Goal: Information Seeking & Learning: Check status

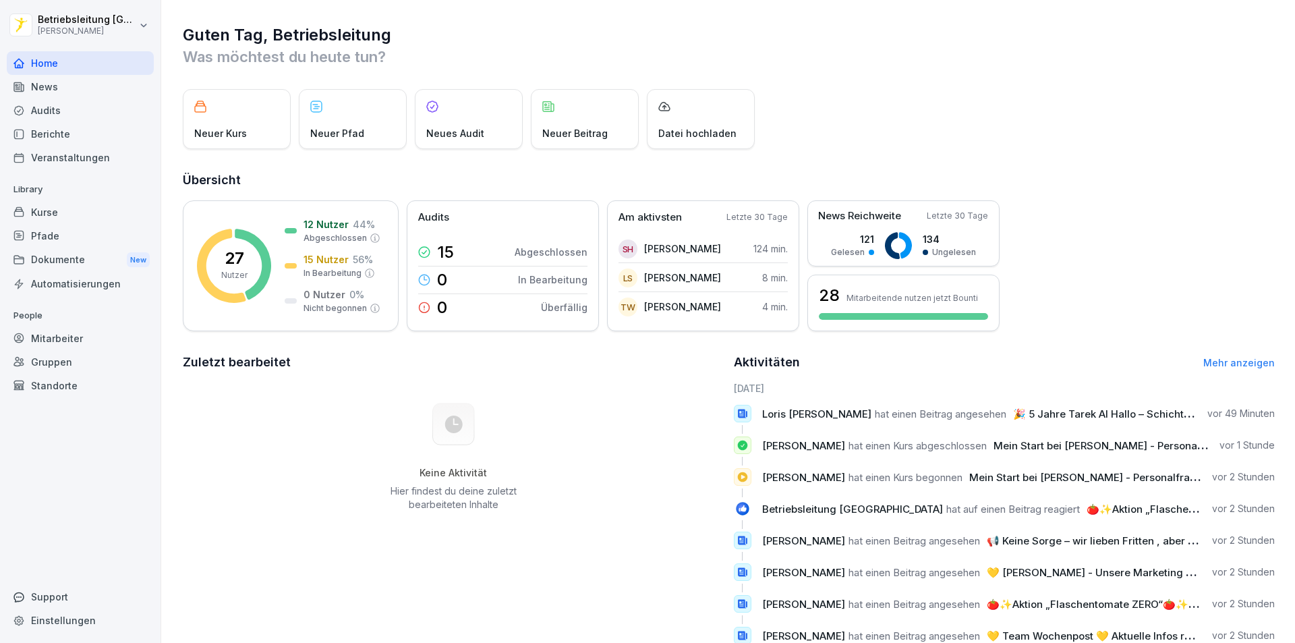
click at [53, 236] on div "Pfade" at bounding box center [80, 236] width 147 height 24
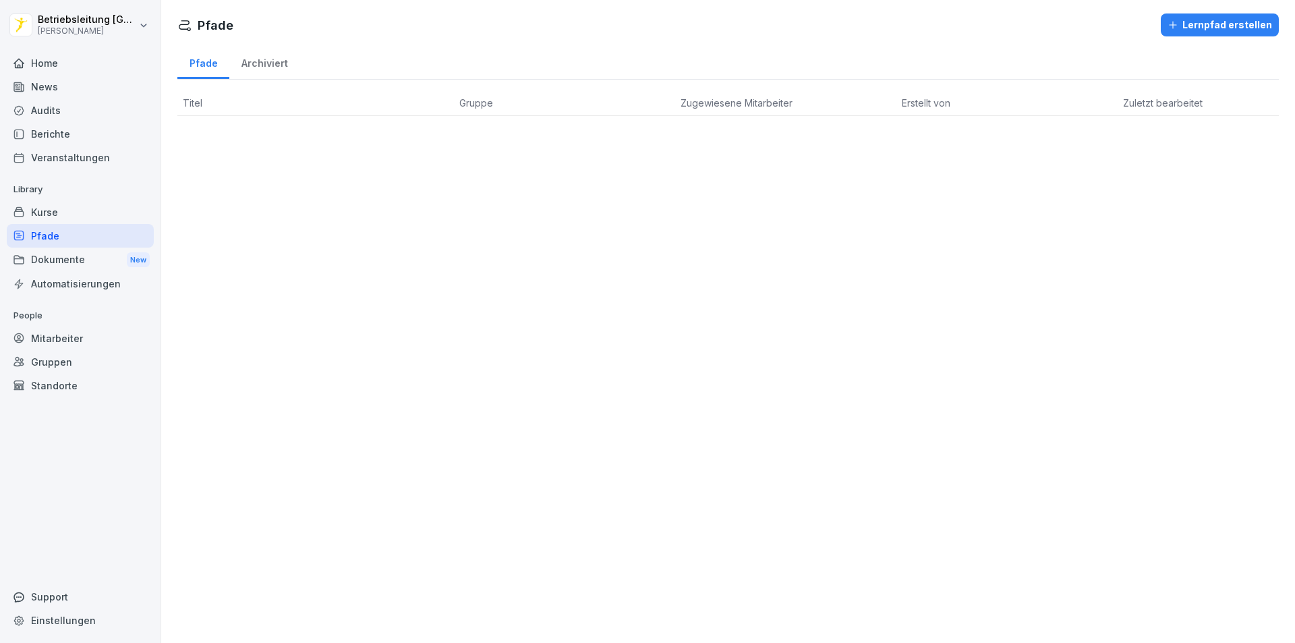
click at [64, 345] on div "Mitarbeiter" at bounding box center [80, 338] width 147 height 24
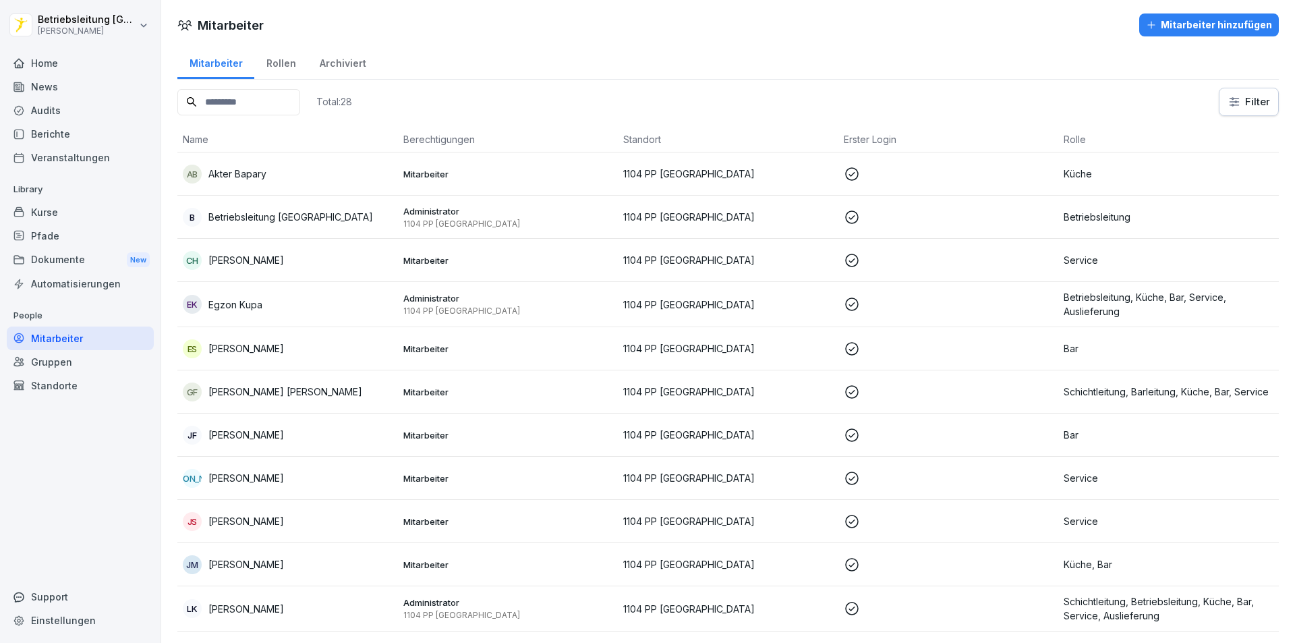
click at [1220, 22] on div "Mitarbeiter hinzufügen" at bounding box center [1209, 25] width 126 height 15
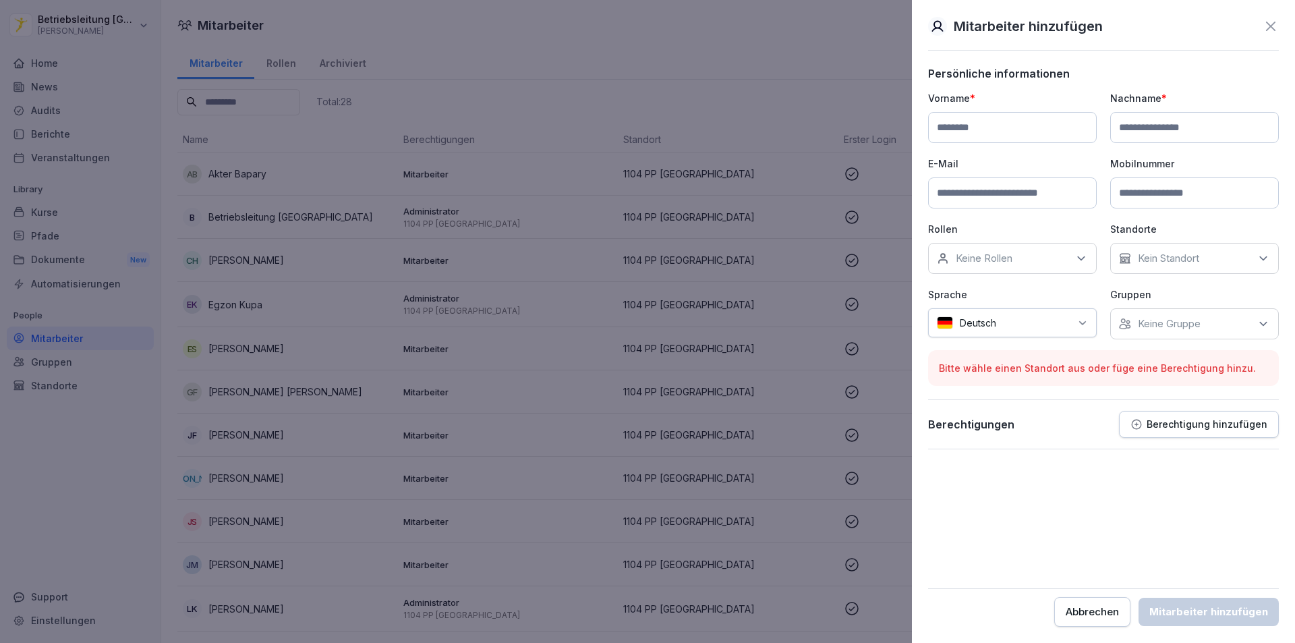
drag, startPoint x: 1170, startPoint y: 202, endPoint x: 1128, endPoint y: 206, distance: 42.7
click at [1169, 202] on input at bounding box center [1194, 192] width 169 height 31
click at [995, 200] on input at bounding box center [1012, 192] width 169 height 31
click at [1167, 197] on input at bounding box center [1194, 192] width 169 height 31
click at [995, 192] on input at bounding box center [1012, 192] width 169 height 31
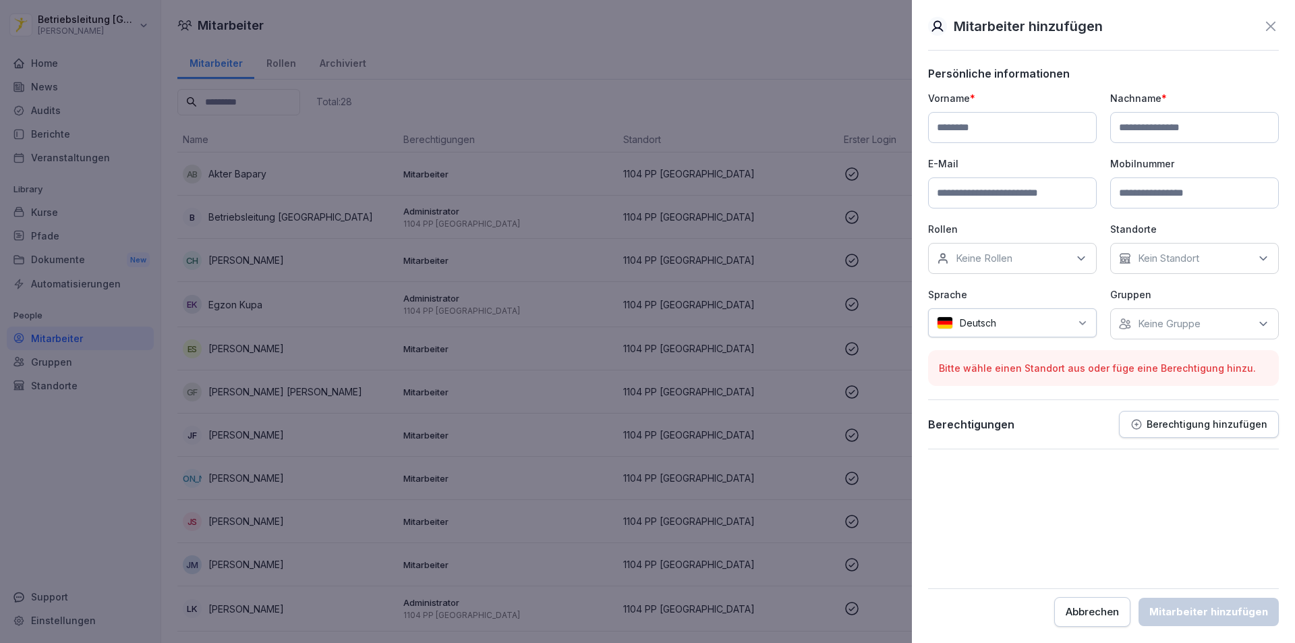
click at [976, 195] on input at bounding box center [1012, 192] width 169 height 31
click at [1270, 26] on icon at bounding box center [1270, 26] width 9 height 9
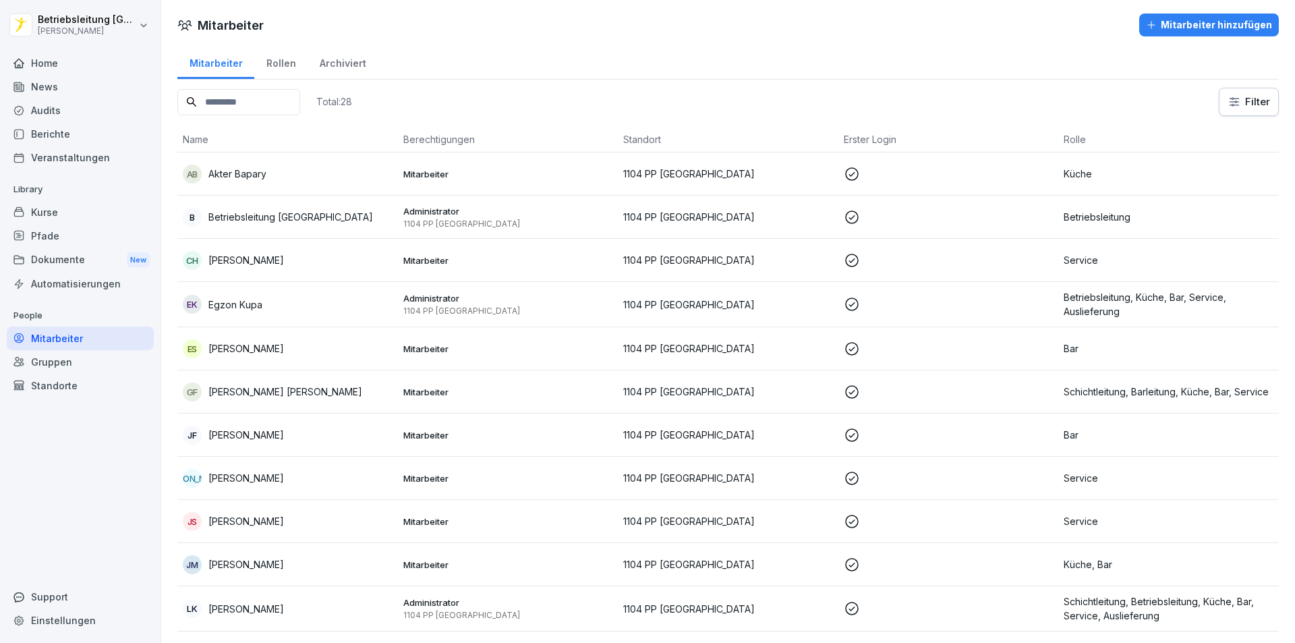
click at [29, 227] on div "Pfade" at bounding box center [80, 236] width 147 height 24
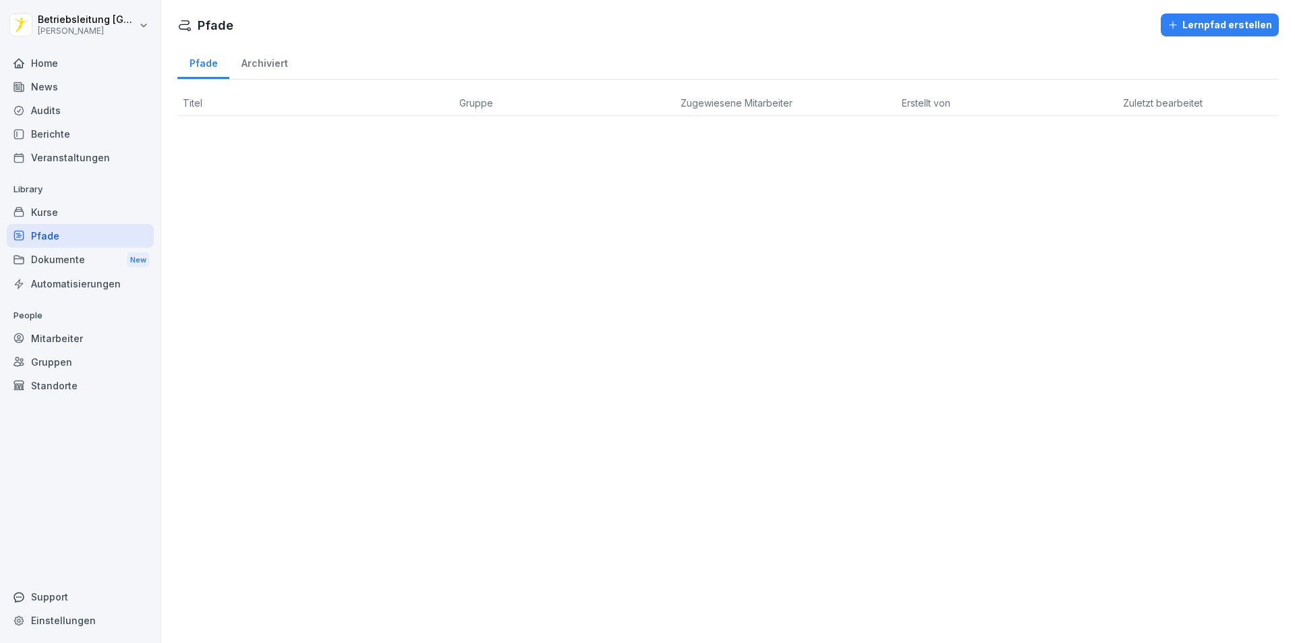
click at [70, 241] on div "Pfade" at bounding box center [80, 236] width 147 height 24
click at [88, 343] on div "Mitarbeiter" at bounding box center [80, 338] width 147 height 24
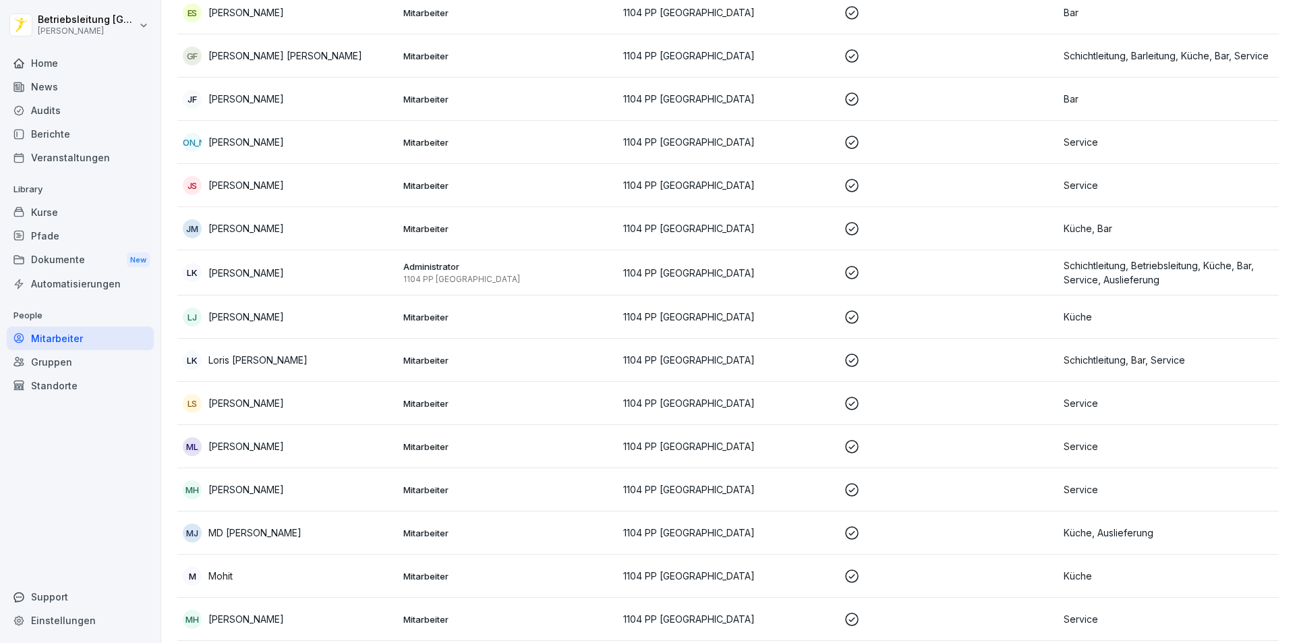
scroll to position [337, 0]
click at [277, 397] on p "[PERSON_NAME]" at bounding box center [246, 401] width 76 height 14
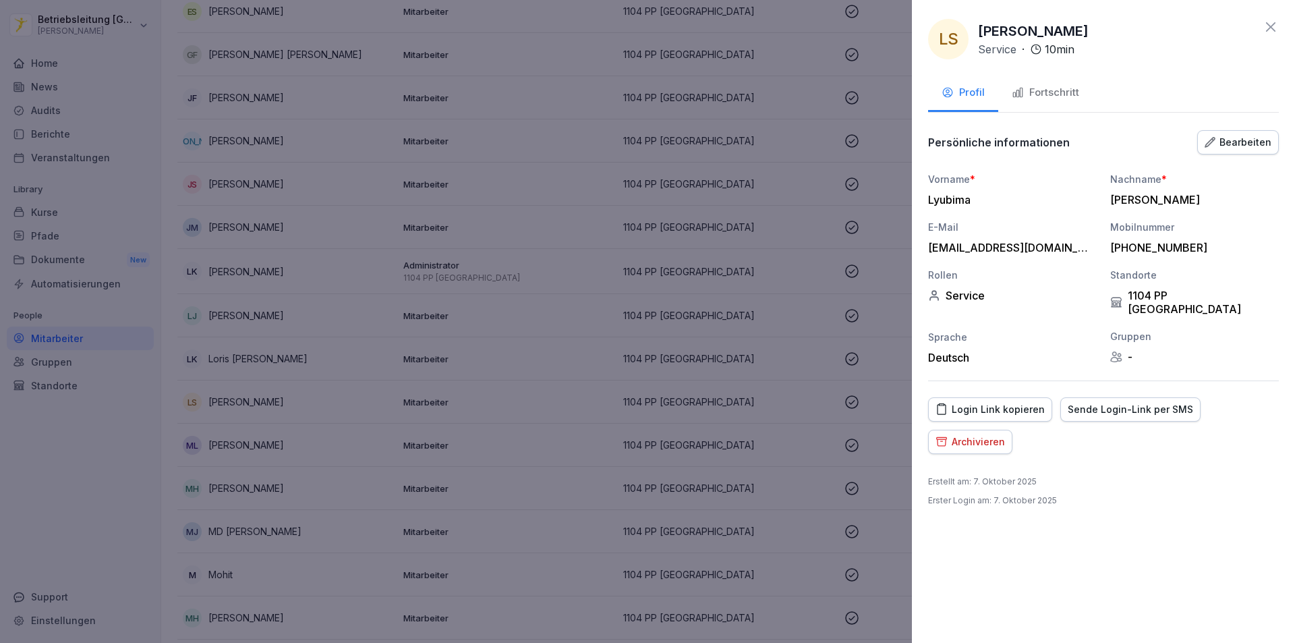
click at [1060, 84] on button "Fortschritt" at bounding box center [1045, 94] width 94 height 36
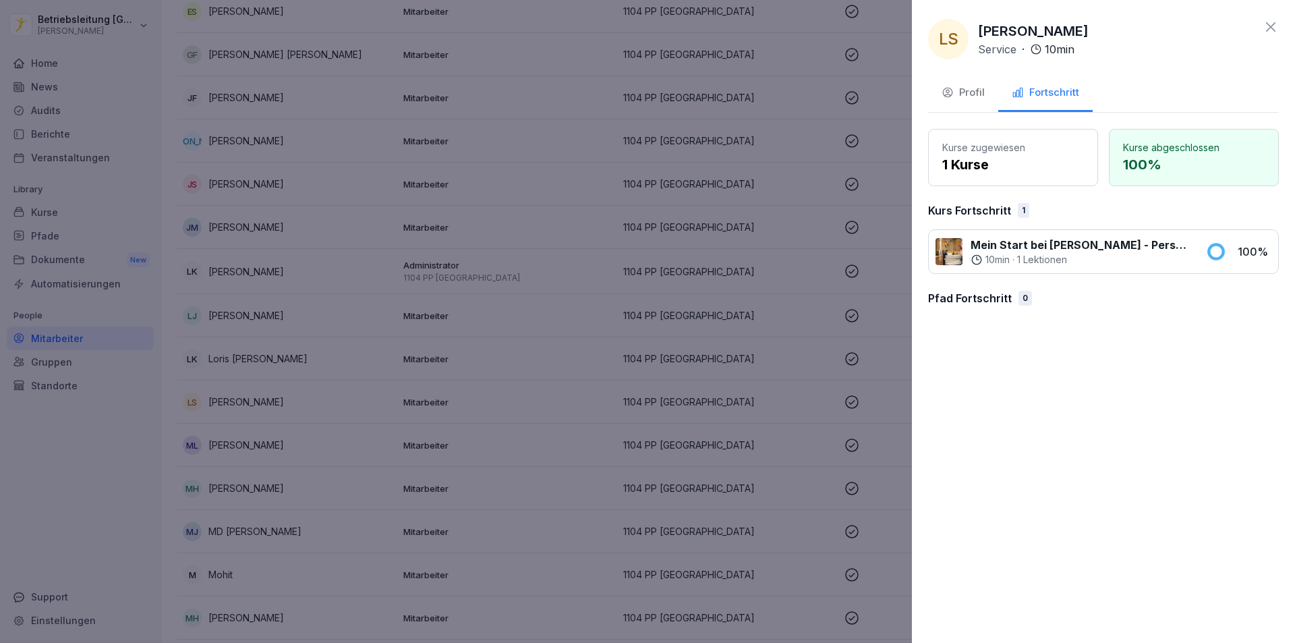
click at [1161, 250] on p "Mein Start bei [PERSON_NAME] - Personalfragebogen" at bounding box center [1079, 245] width 219 height 16
click at [1251, 251] on p "100 %" at bounding box center [1254, 251] width 34 height 16
click at [996, 256] on p "10 min" at bounding box center [997, 259] width 24 height 13
click at [949, 274] on div "Kurse zugewiesen 1 Kurse Kurse abgeschlossen 100 % Kurs Fortschritt 1 Mein Star…" at bounding box center [1103, 223] width 351 height 188
drag, startPoint x: 949, startPoint y: 272, endPoint x: 949, endPoint y: 245, distance: 27.0
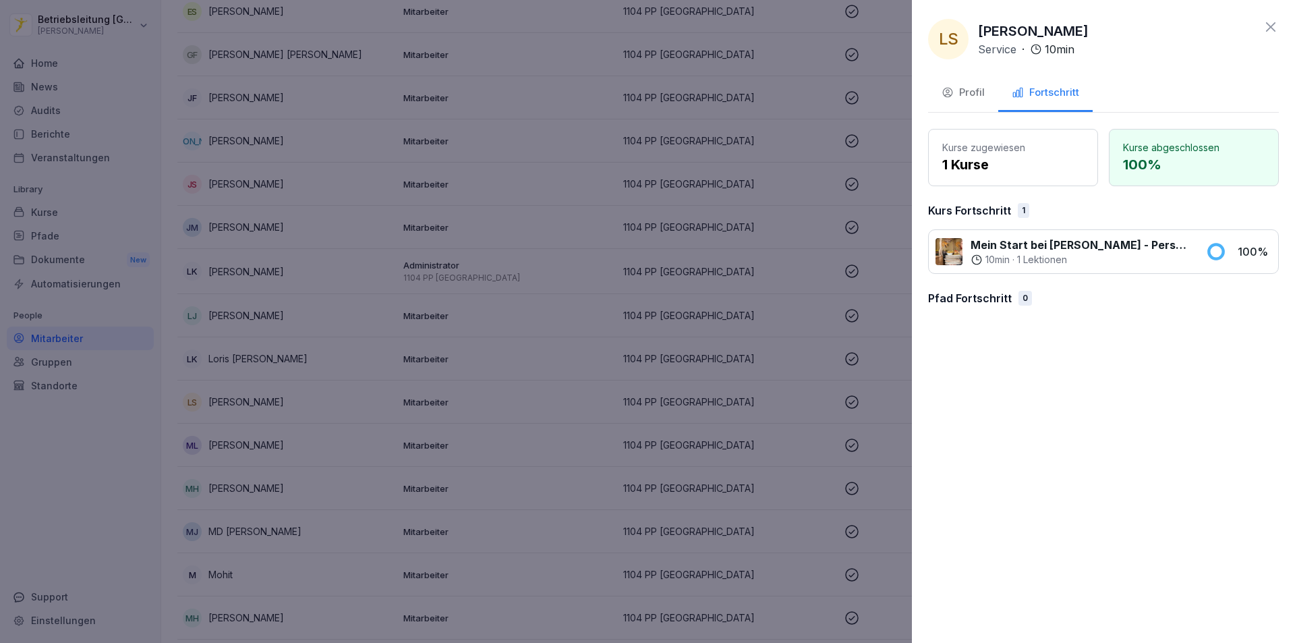
click at [949, 260] on div "Mein Start bei [PERSON_NAME] - Personalfragebogen 10 min · 1 Lektionen 100 %" at bounding box center [1103, 251] width 351 height 45
click at [949, 244] on div at bounding box center [948, 251] width 27 height 27
click at [397, 419] on div at bounding box center [647, 321] width 1295 height 643
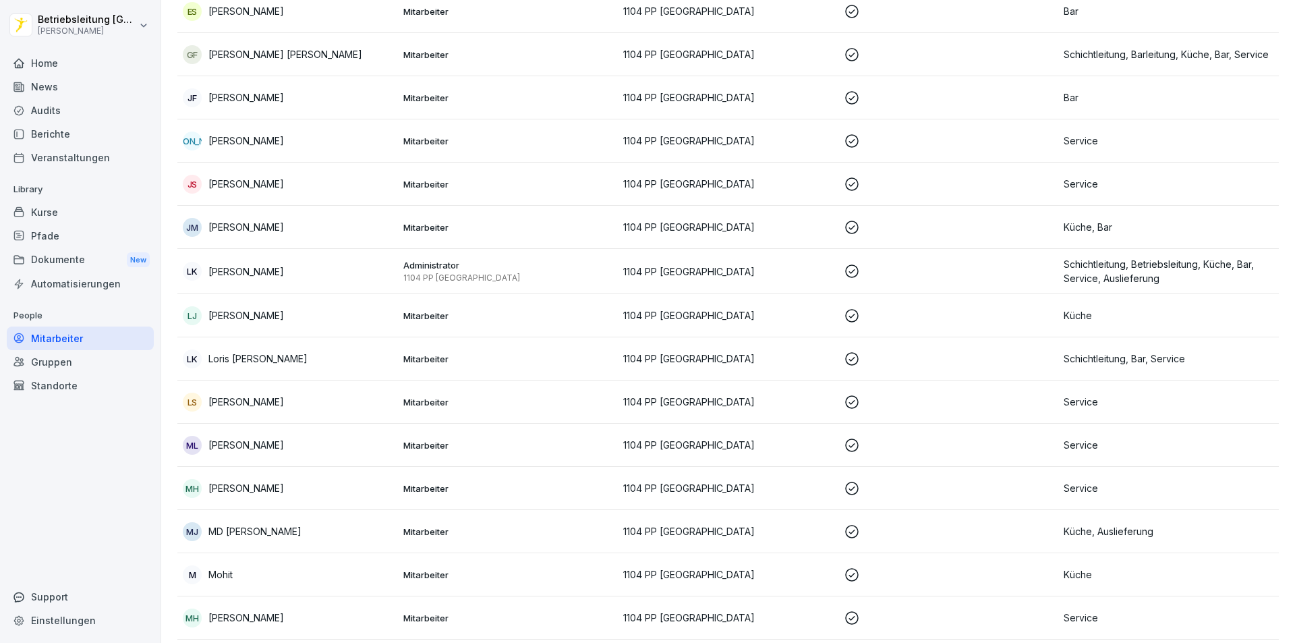
click at [242, 404] on p "[PERSON_NAME]" at bounding box center [246, 401] width 76 height 14
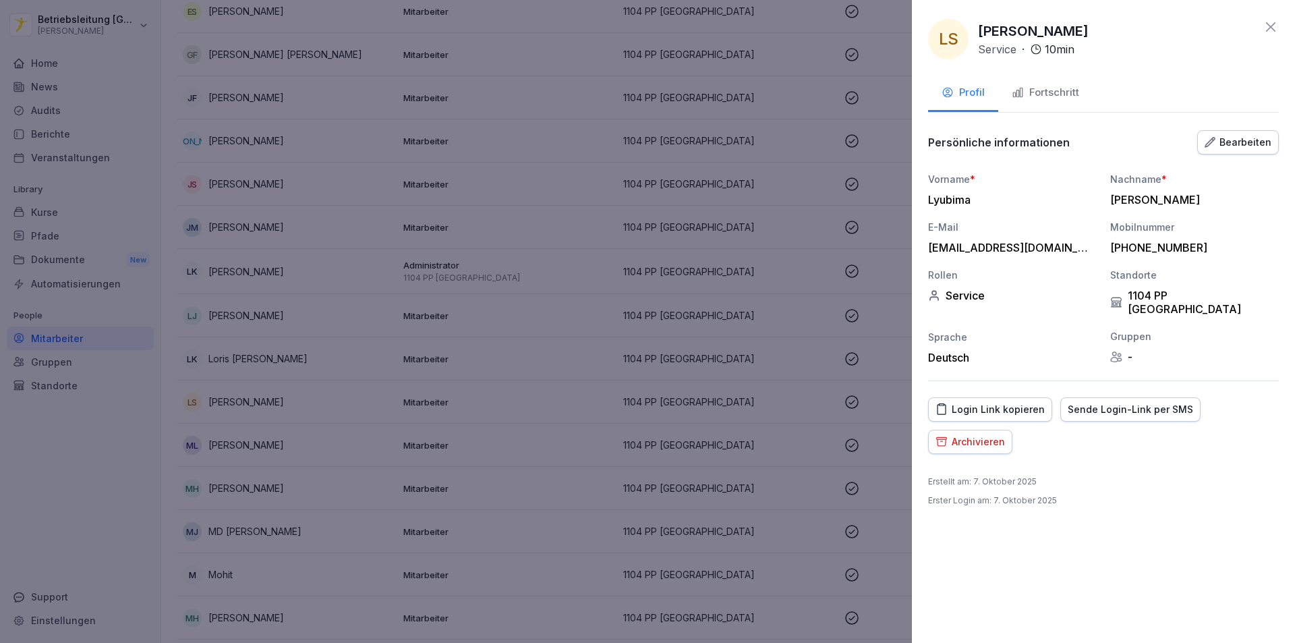
click at [1072, 84] on button "Fortschritt" at bounding box center [1045, 94] width 94 height 36
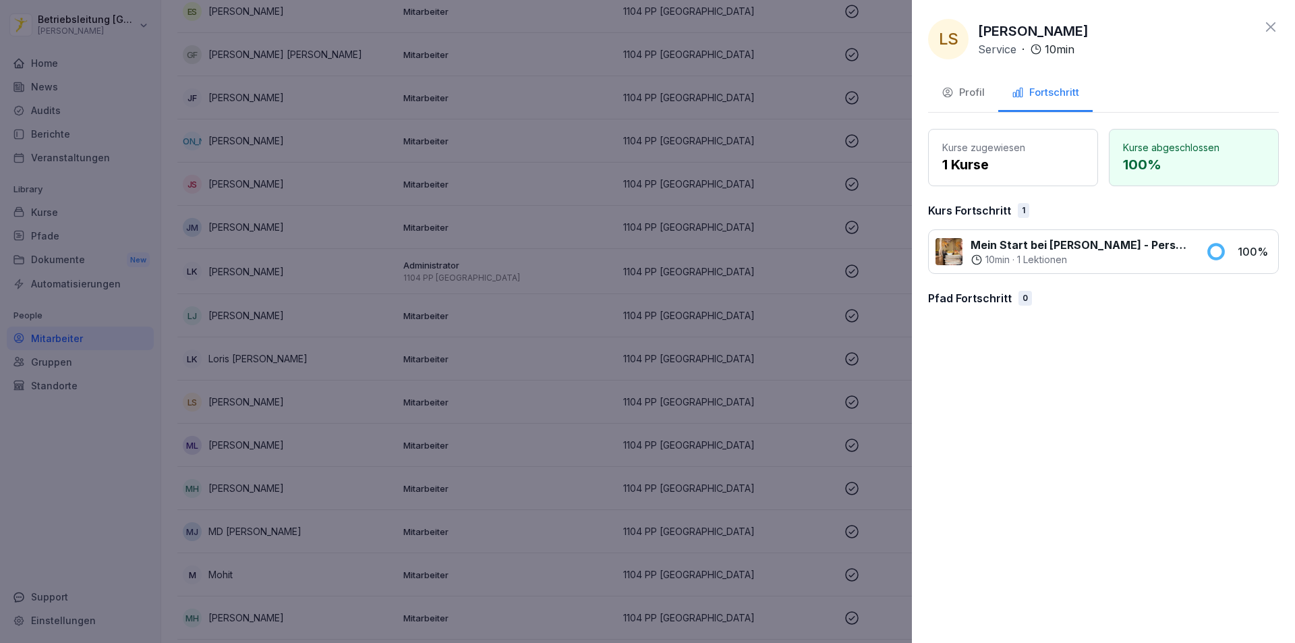
click at [991, 169] on p "1 Kurse" at bounding box center [1013, 164] width 142 height 20
click at [969, 165] on p "1 Kurse" at bounding box center [1013, 164] width 142 height 20
click at [1169, 159] on p "100 %" at bounding box center [1194, 164] width 142 height 20
click at [987, 94] on button "Profil" at bounding box center [963, 94] width 70 height 36
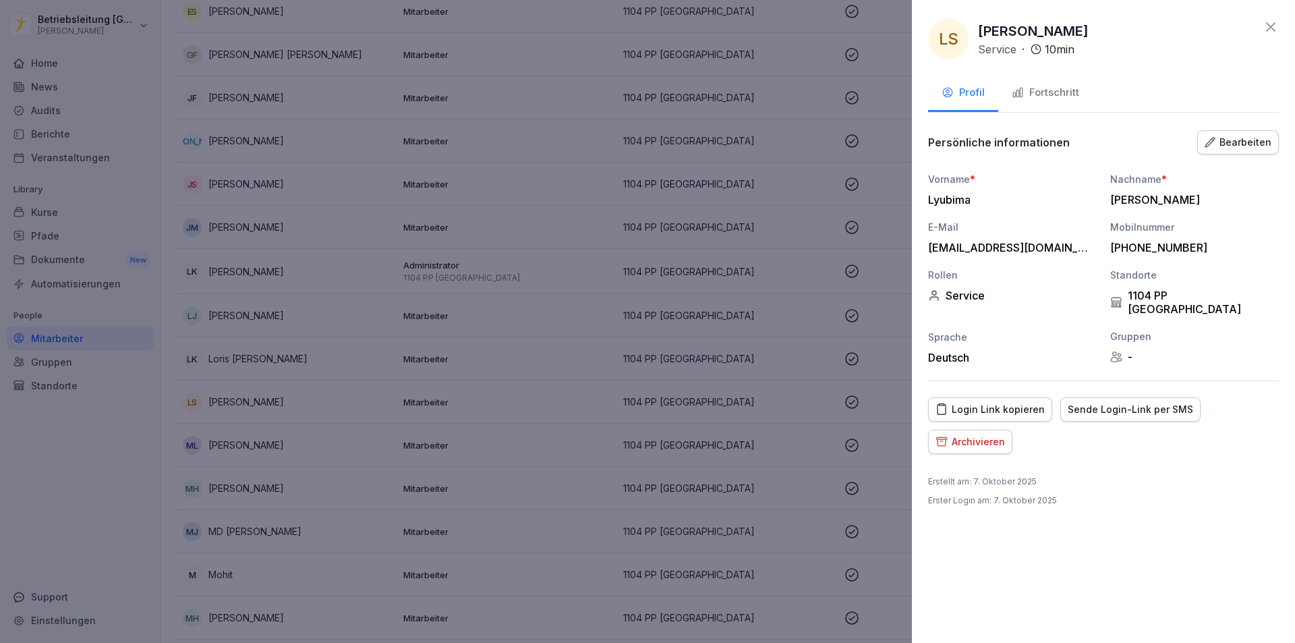
click at [1031, 94] on div "Fortschritt" at bounding box center [1045, 93] width 67 height 16
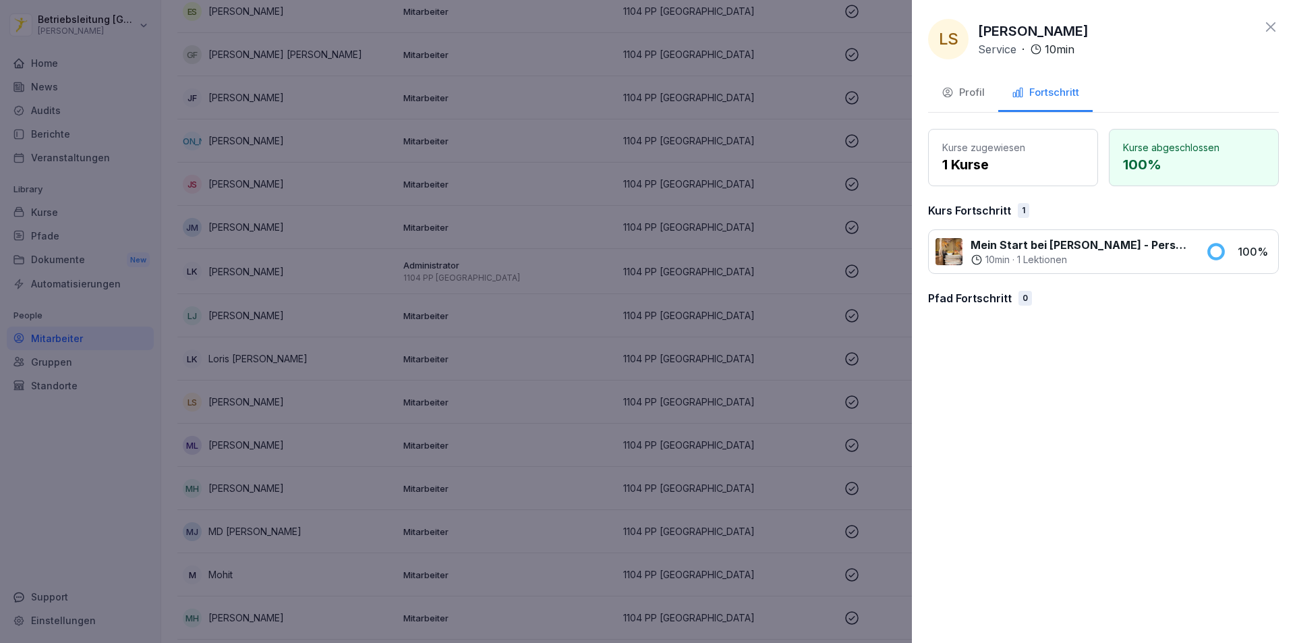
click at [980, 253] on div "10 min" at bounding box center [989, 259] width 39 height 13
drag, startPoint x: 1262, startPoint y: 268, endPoint x: 1256, endPoint y: 257, distance: 13.3
click at [1262, 268] on div "Mein Start bei [PERSON_NAME] - Personalfragebogen 10 min · 1 Lektionen 100 %" at bounding box center [1103, 251] width 351 height 45
drag, startPoint x: 1252, startPoint y: 254, endPoint x: 1164, endPoint y: 262, distance: 88.1
click at [1245, 254] on p "100 %" at bounding box center [1254, 251] width 34 height 16
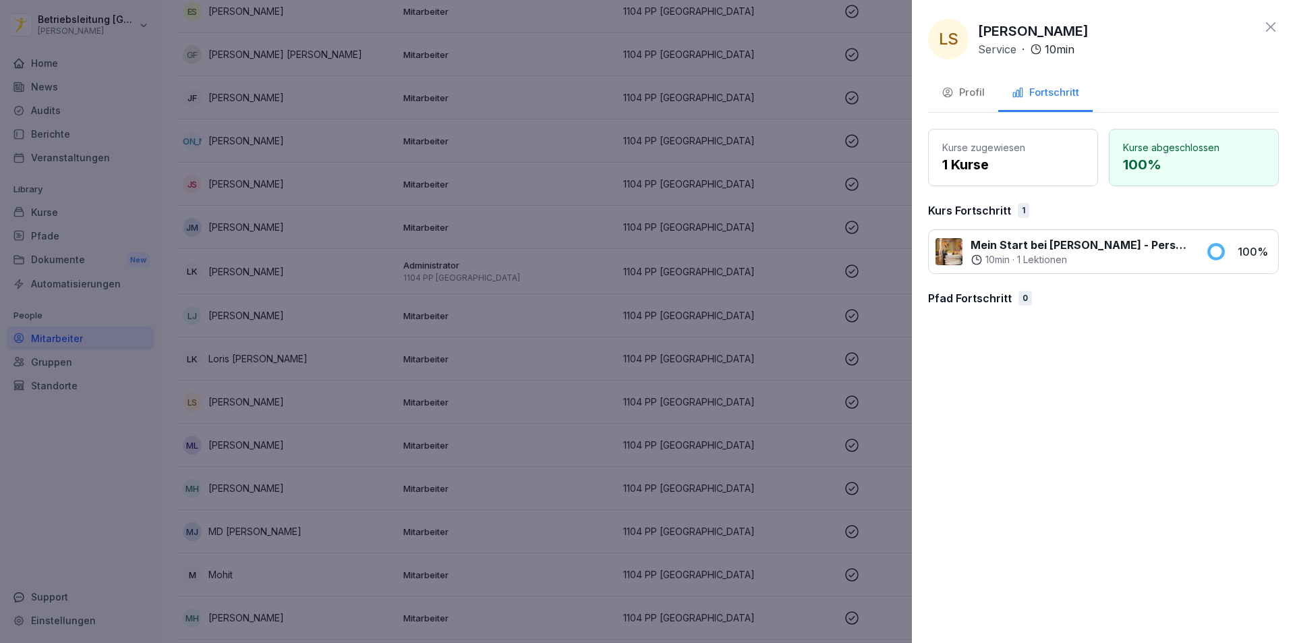
click at [987, 290] on p "Pfad Fortschritt" at bounding box center [970, 298] width 84 height 16
click at [280, 448] on div at bounding box center [647, 321] width 1295 height 643
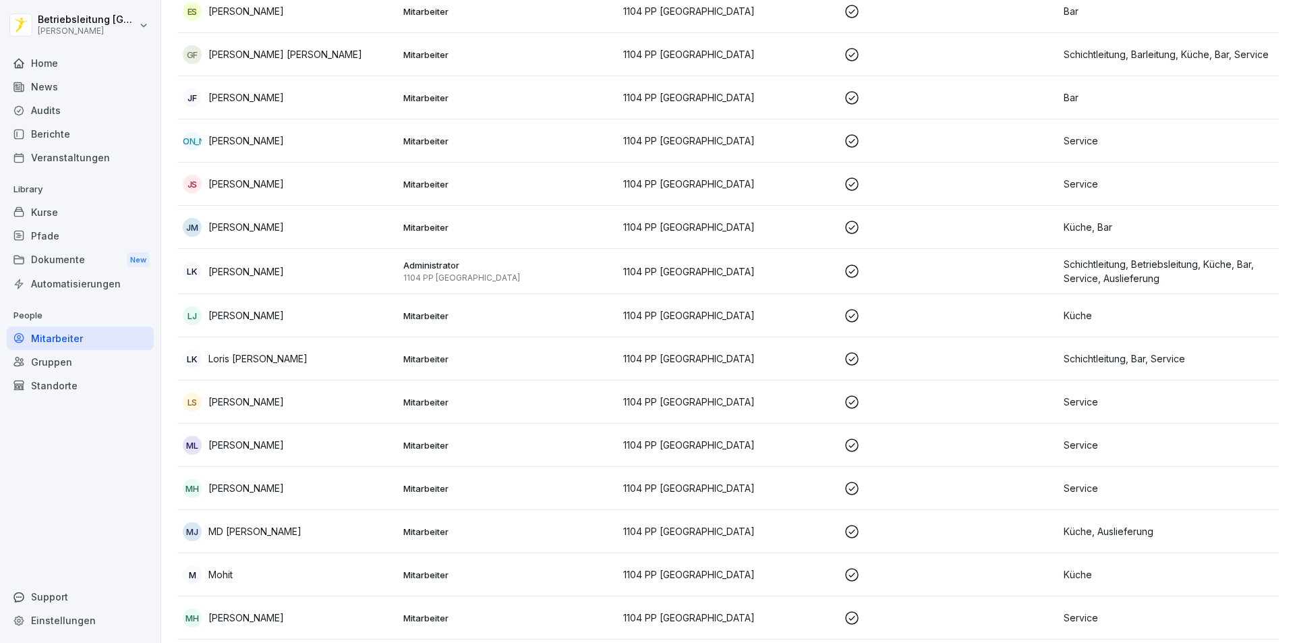
click at [66, 363] on div "Gruppen" at bounding box center [80, 362] width 147 height 24
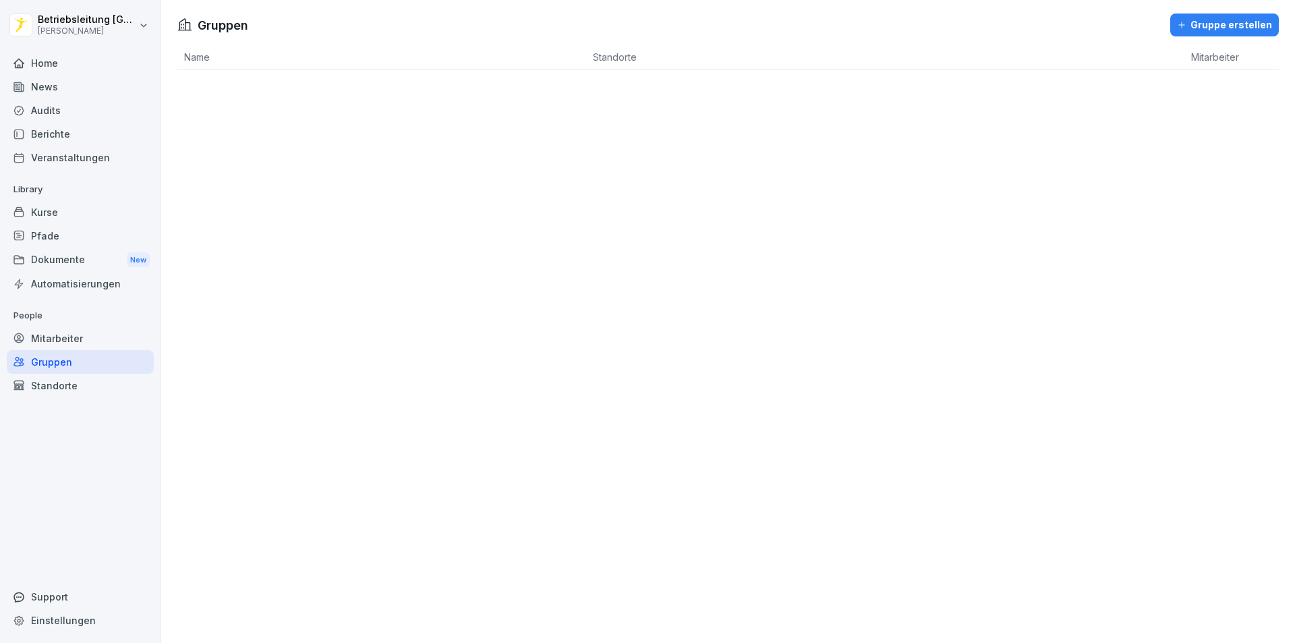
click at [64, 382] on div "Standorte" at bounding box center [80, 386] width 147 height 24
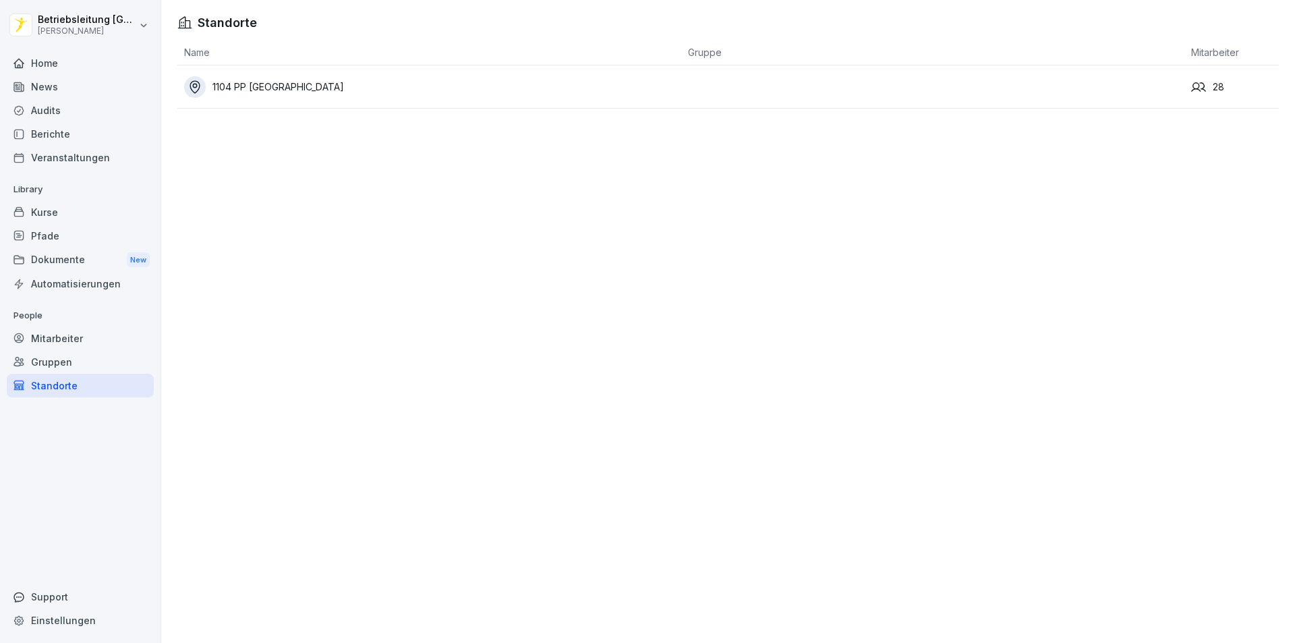
click at [38, 113] on div "Audits" at bounding box center [80, 110] width 147 height 24
click at [32, 82] on div "News" at bounding box center [80, 87] width 147 height 24
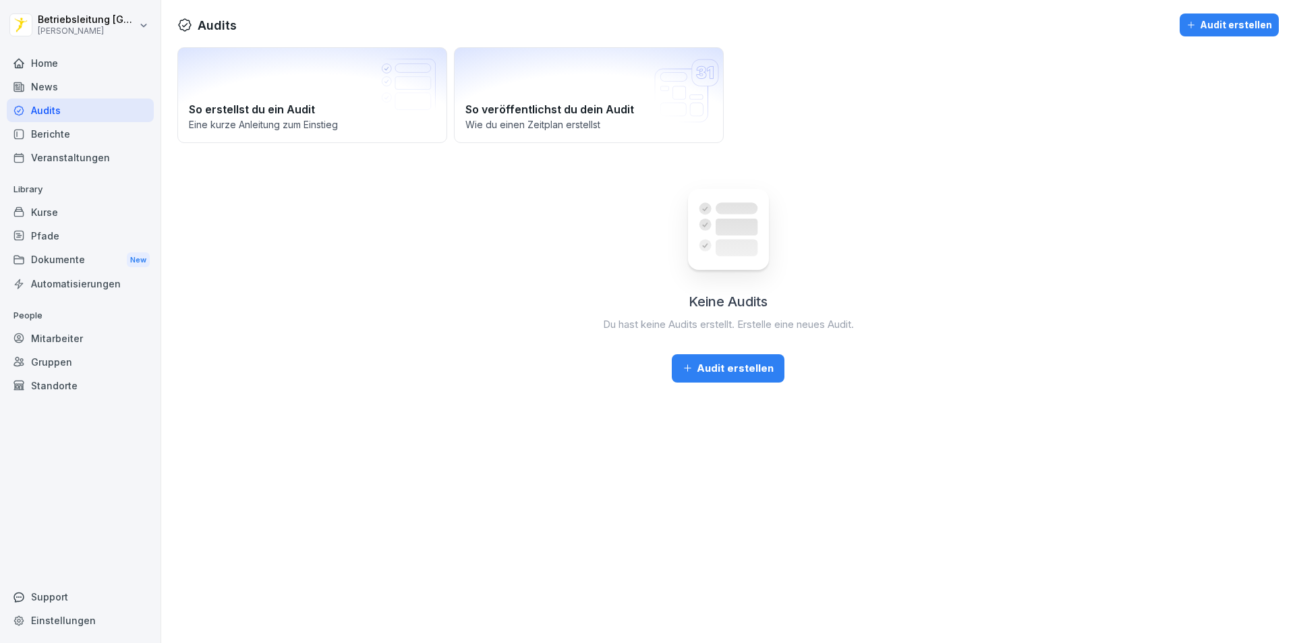
click at [90, 64] on div "Home" at bounding box center [80, 63] width 147 height 24
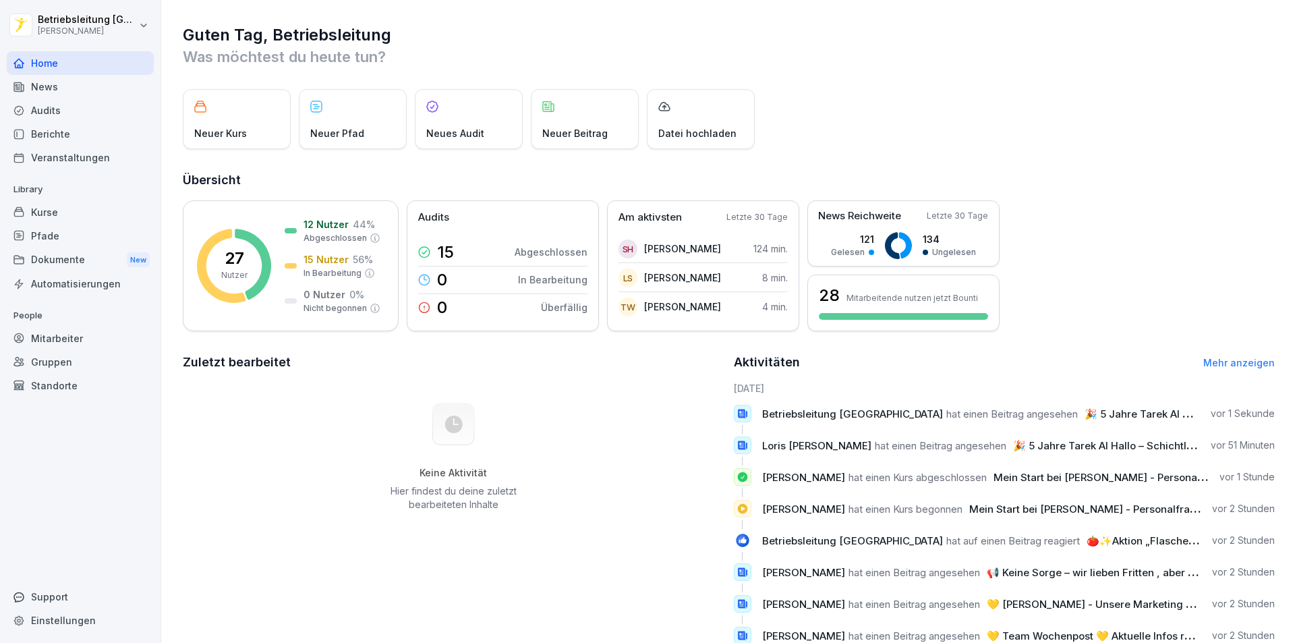
click at [1086, 477] on span "Mein Start bei [PERSON_NAME] - Personalfragebogen" at bounding box center [1125, 477] width 264 height 13
click at [373, 126] on div "Neuer Pfad" at bounding box center [353, 119] width 108 height 60
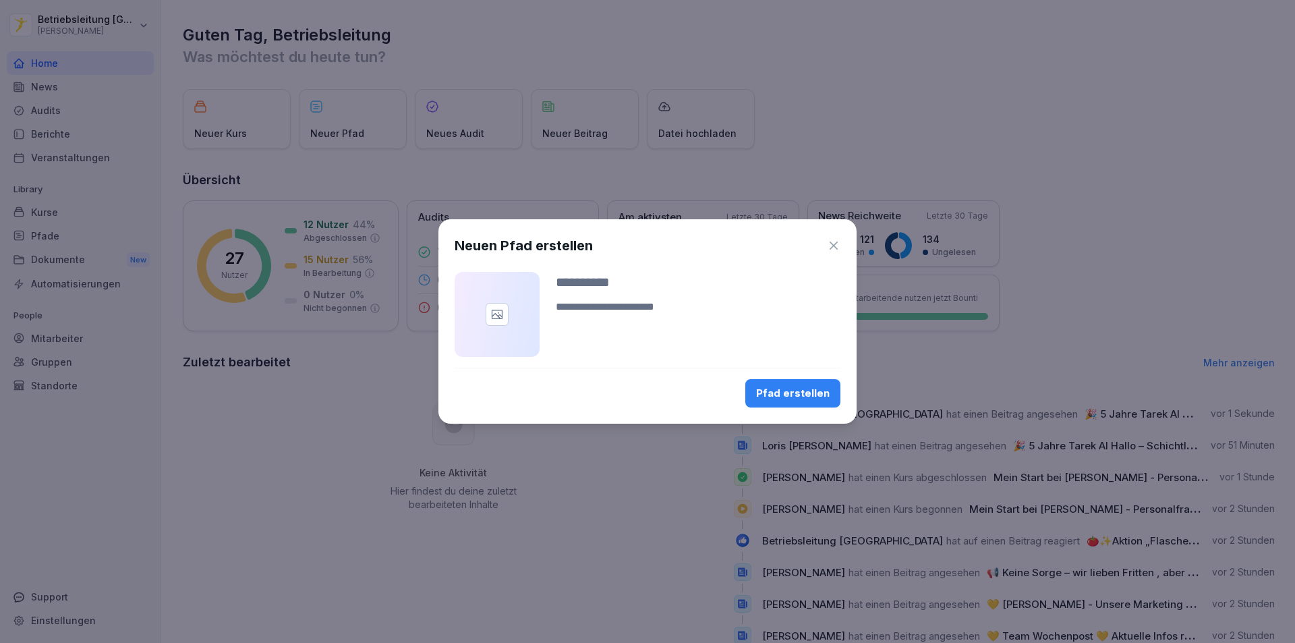
click at [831, 251] on icon "button" at bounding box center [833, 245] width 13 height 13
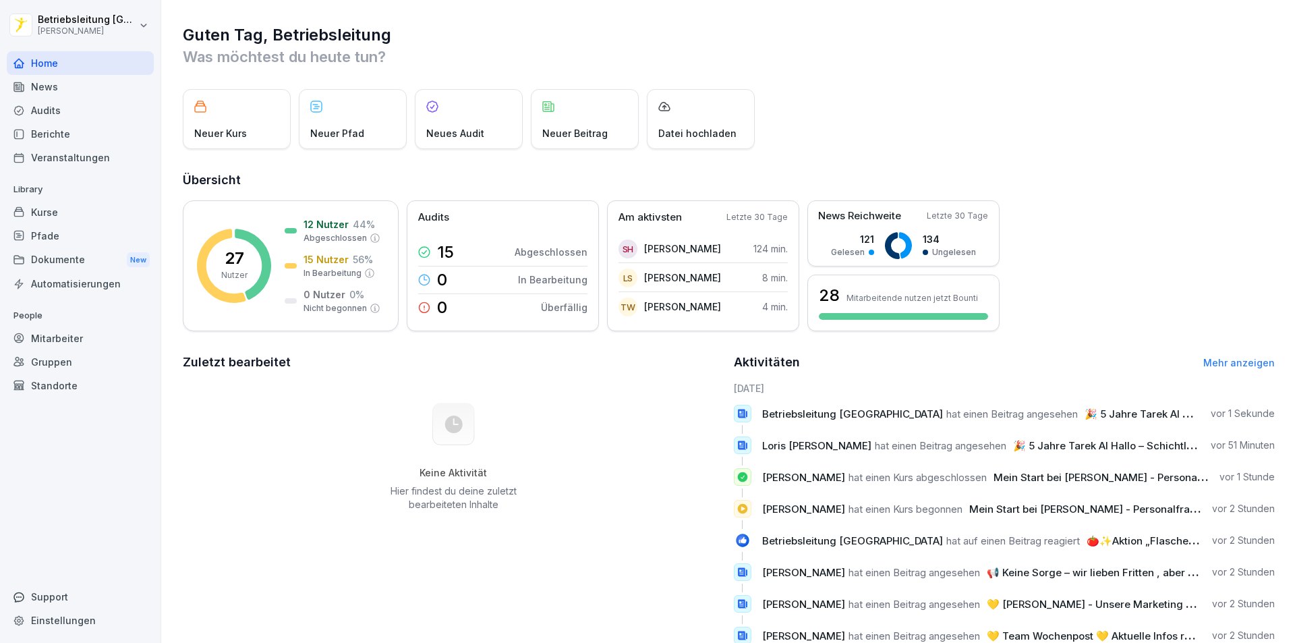
click at [61, 145] on div "Berichte" at bounding box center [80, 134] width 147 height 24
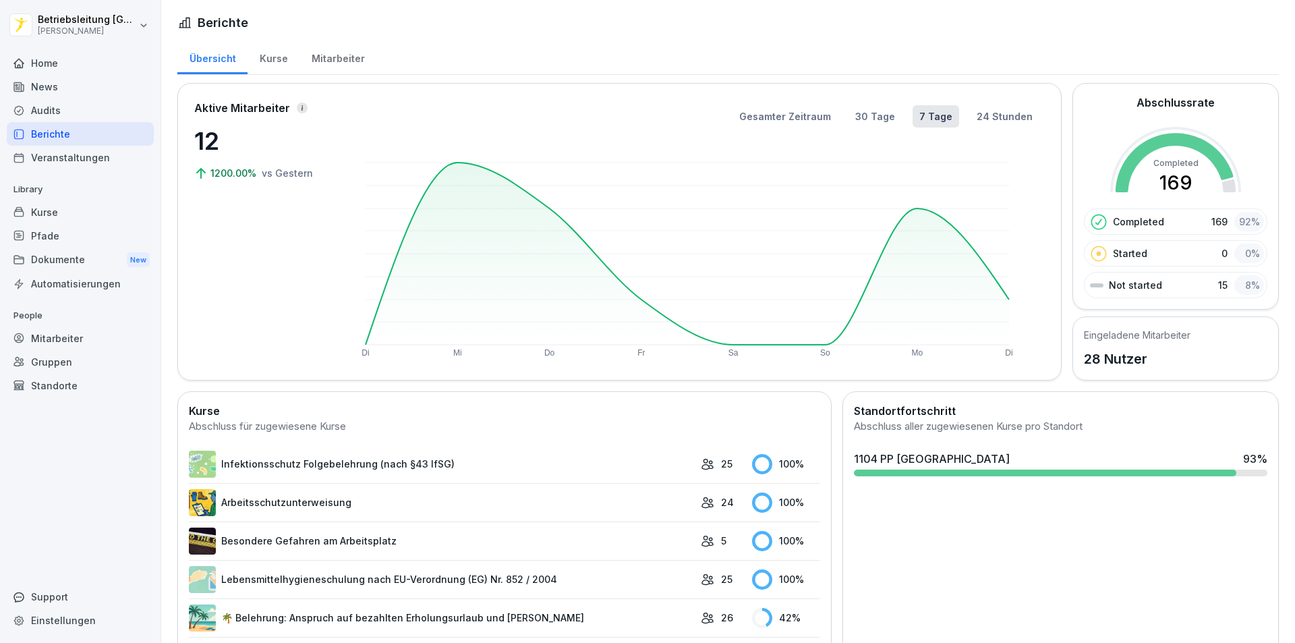
click at [320, 67] on div "Mitarbeiter" at bounding box center [337, 57] width 77 height 34
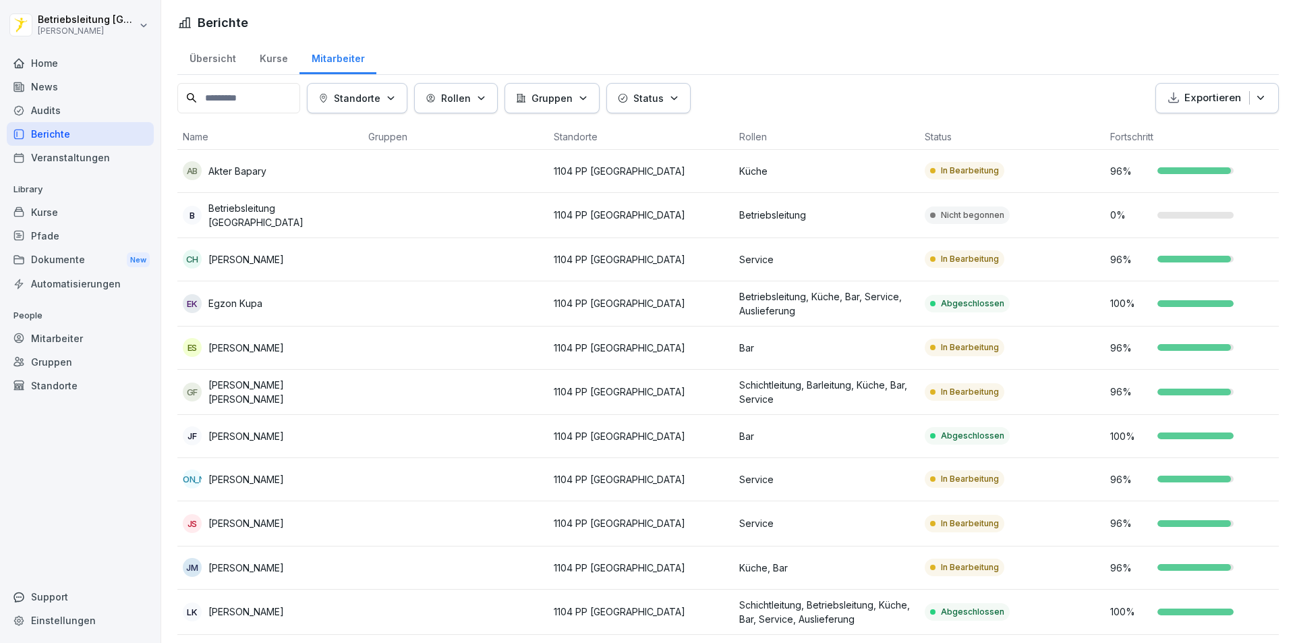
click at [202, 61] on div "Übersicht" at bounding box center [212, 57] width 70 height 34
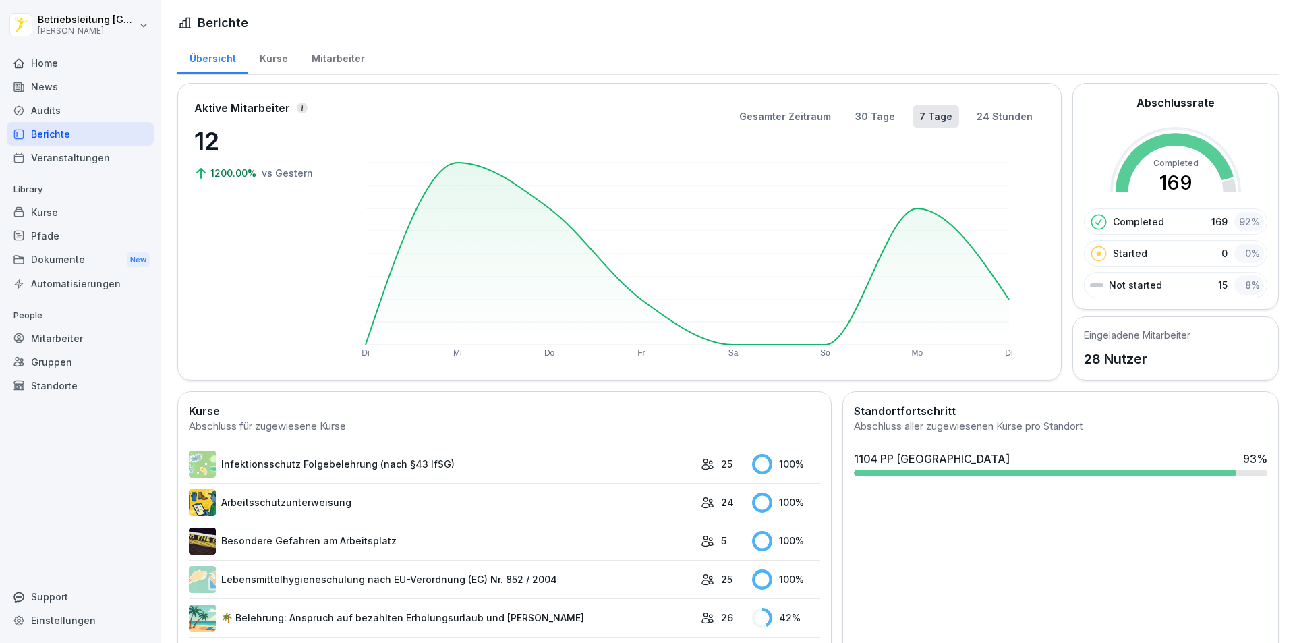
click at [47, 136] on div "Berichte" at bounding box center [80, 134] width 147 height 24
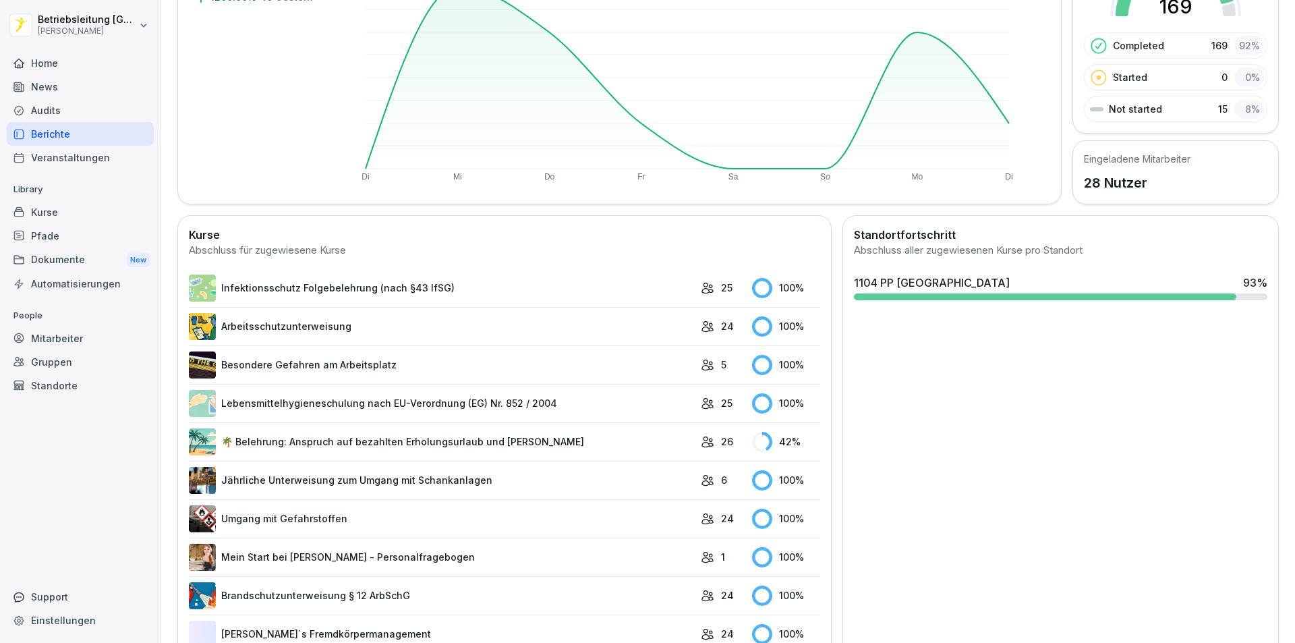
scroll to position [219, 0]
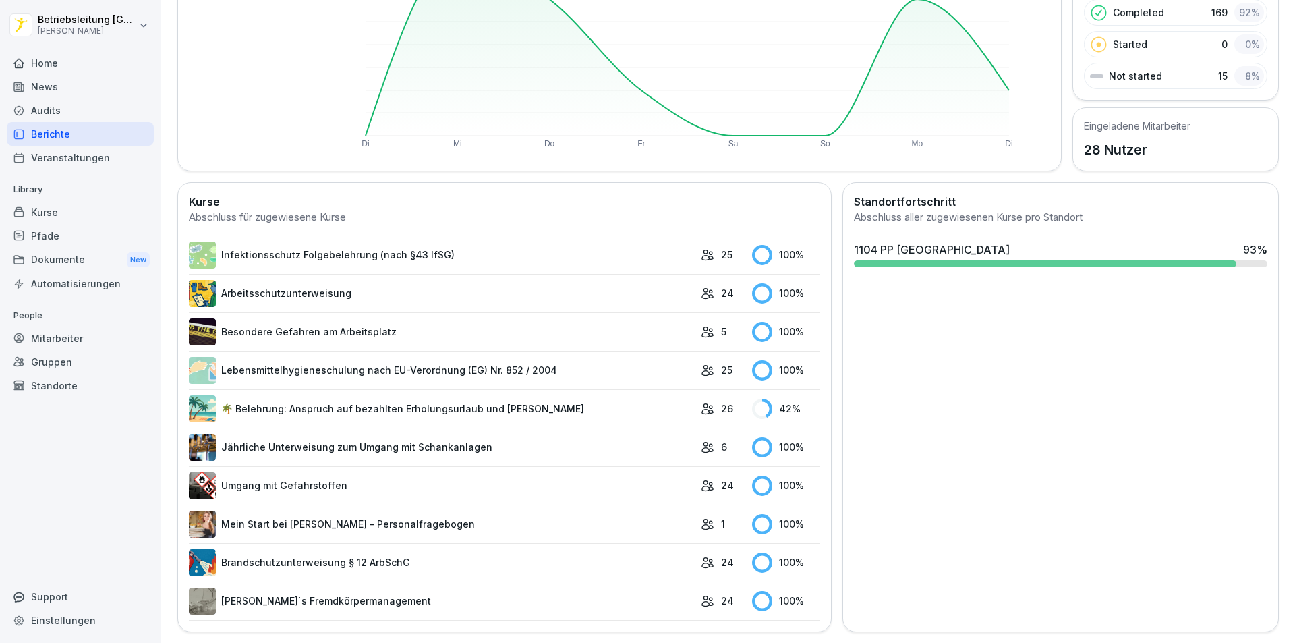
click at [276, 515] on link "Mein Start bei [PERSON_NAME] - Personalfragebogen" at bounding box center [441, 523] width 505 height 27
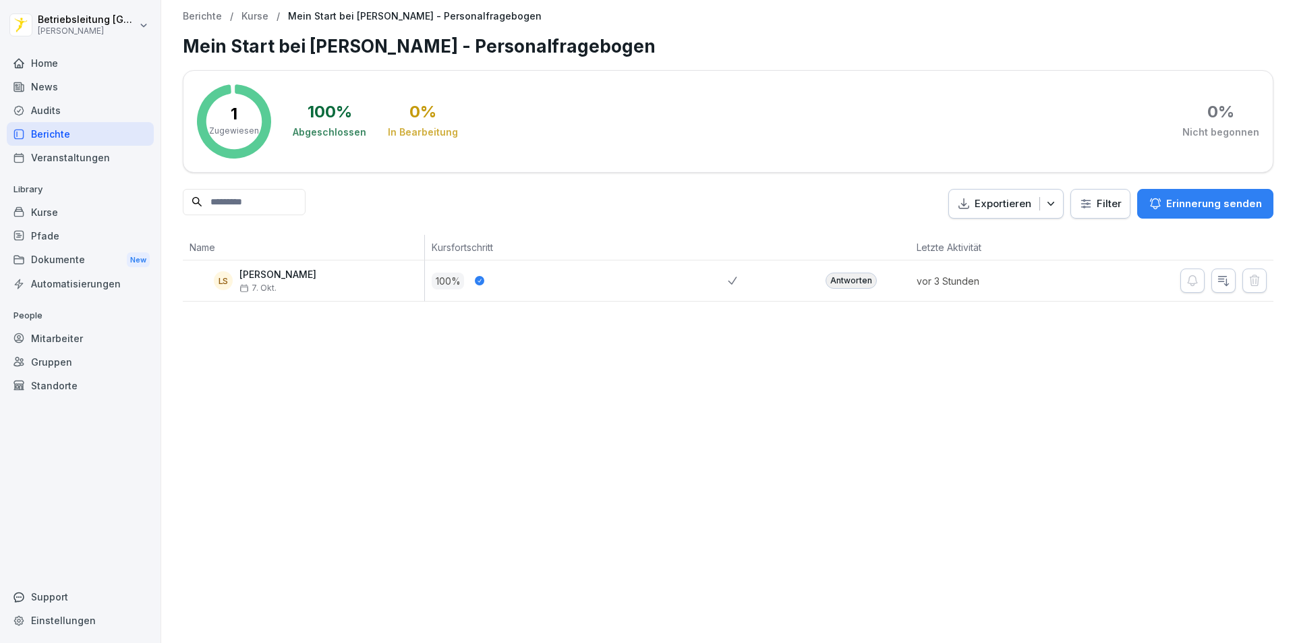
click at [773, 281] on div at bounding box center [773, 280] width 91 height 40
click at [853, 280] on div "Antworten" at bounding box center [850, 280] width 51 height 16
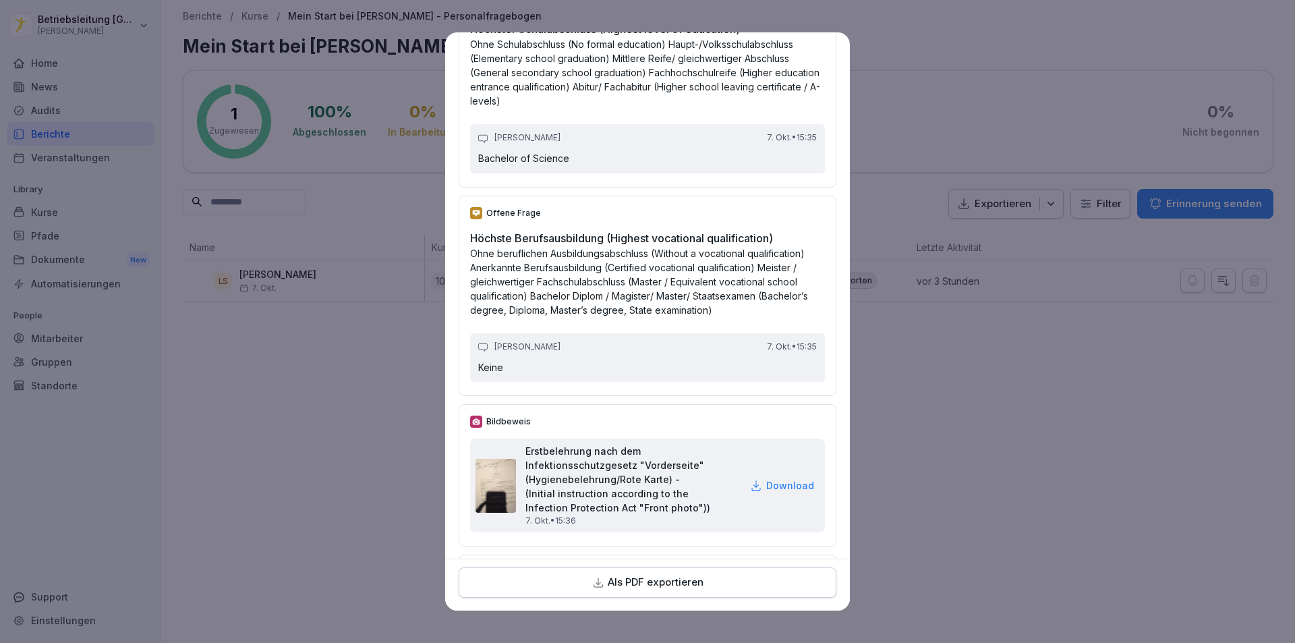
scroll to position [4518, 0]
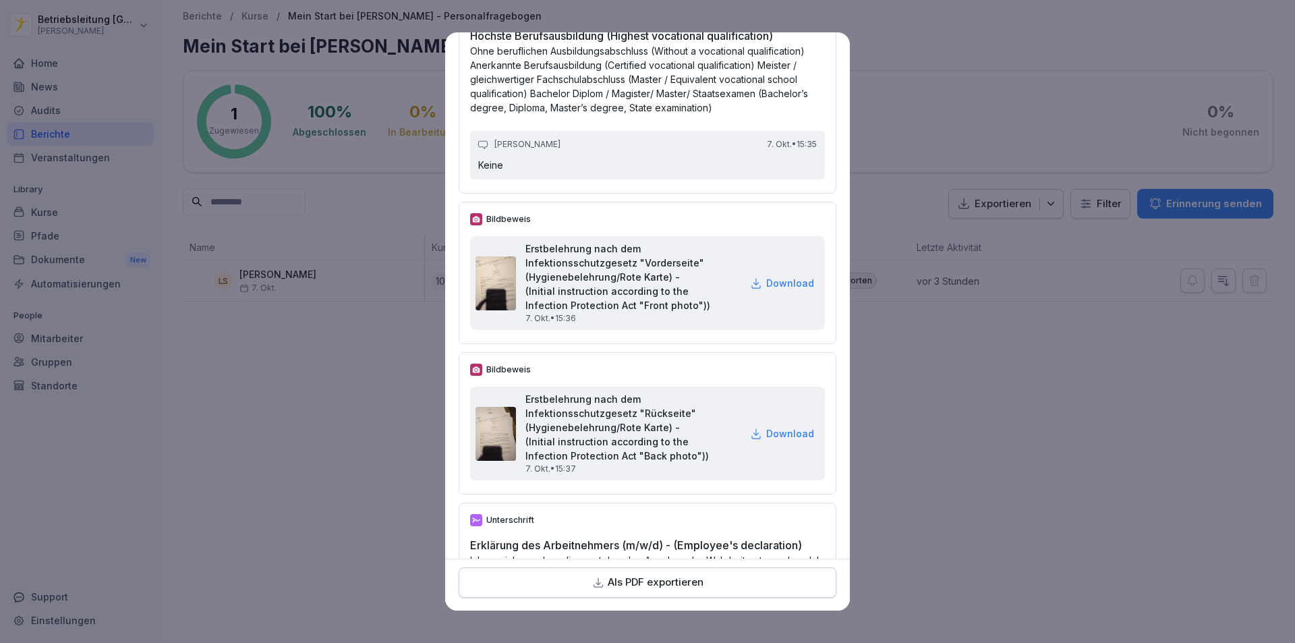
click at [593, 312] on h2 "Erstbelehrung nach dem Infektionsschutzgesetz "Vorderseite" (Hygienebelehrung/R…" at bounding box center [632, 276] width 215 height 71
click at [502, 310] on img at bounding box center [495, 283] width 40 height 54
click at [688, 312] on h2 "Erstbelehrung nach dem Infektionsschutzgesetz "Vorderseite" (Hygienebelehrung/R…" at bounding box center [632, 276] width 215 height 71
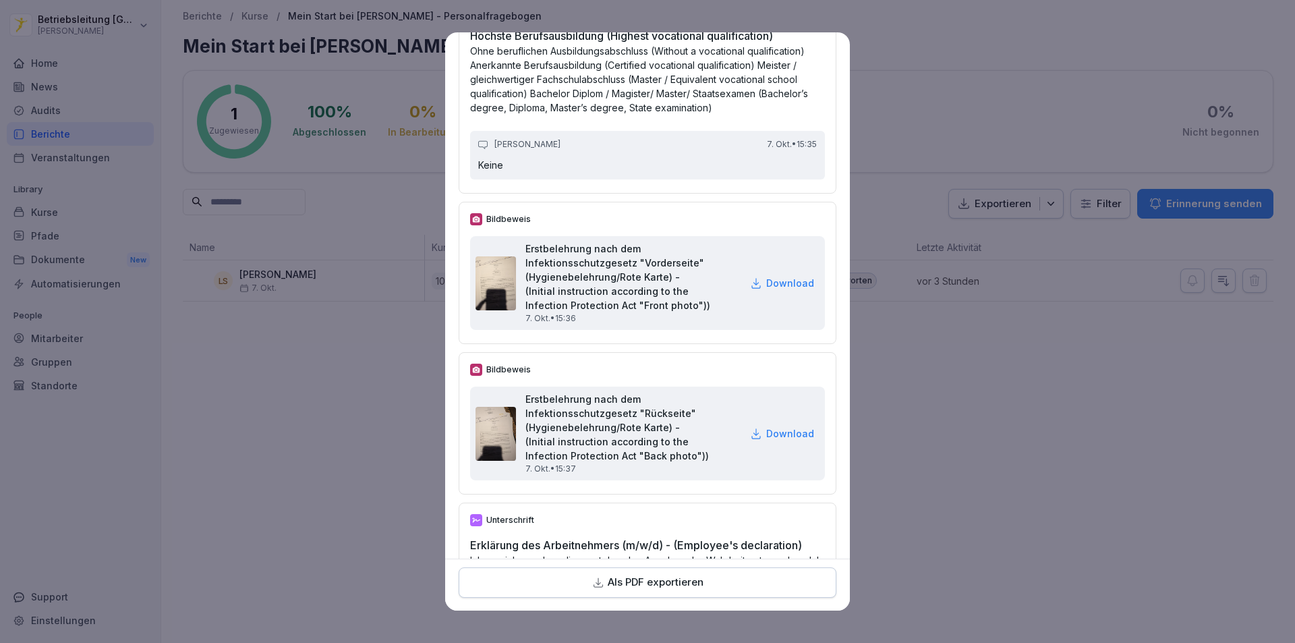
click at [777, 290] on p "Download" at bounding box center [790, 283] width 48 height 14
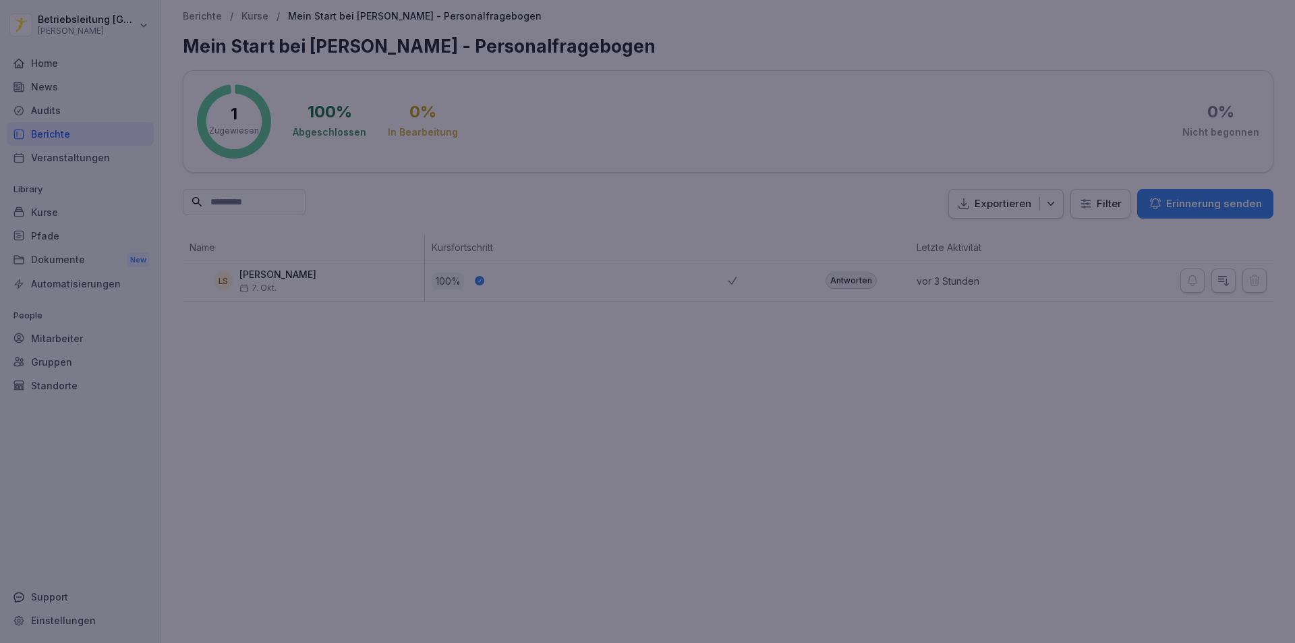
drag, startPoint x: 905, startPoint y: 227, endPoint x: 902, endPoint y: 239, distance: 12.4
click at [906, 227] on div at bounding box center [647, 321] width 1295 height 643
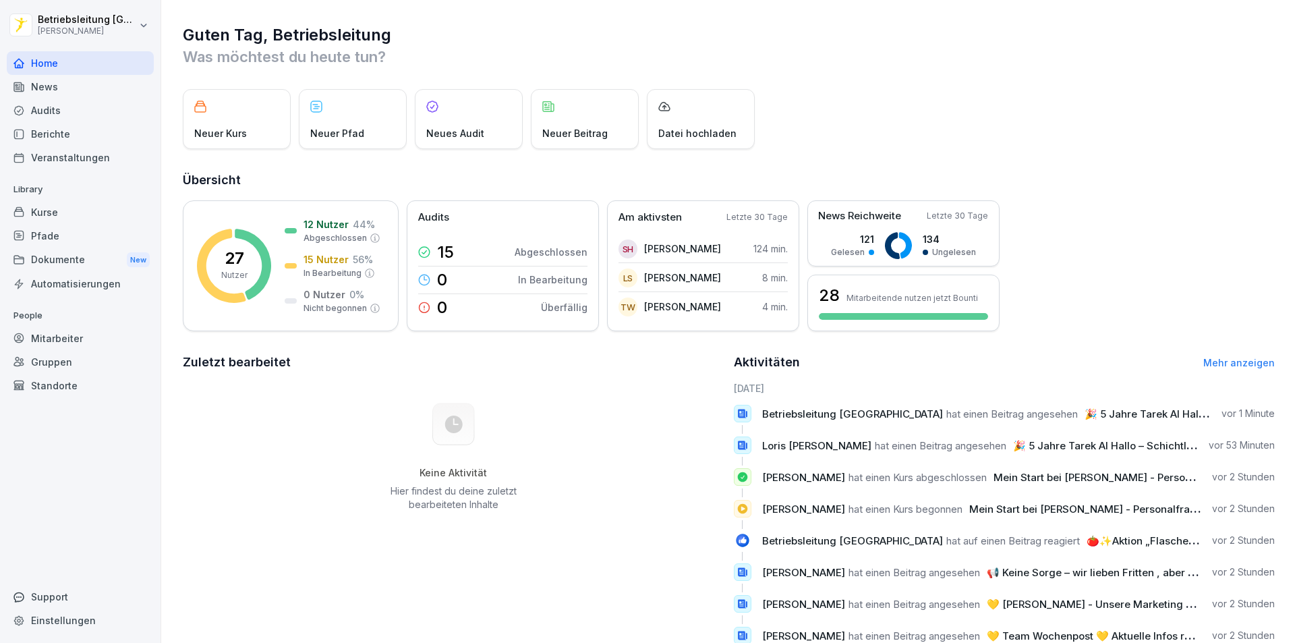
click at [30, 233] on div "Pfade" at bounding box center [80, 236] width 147 height 24
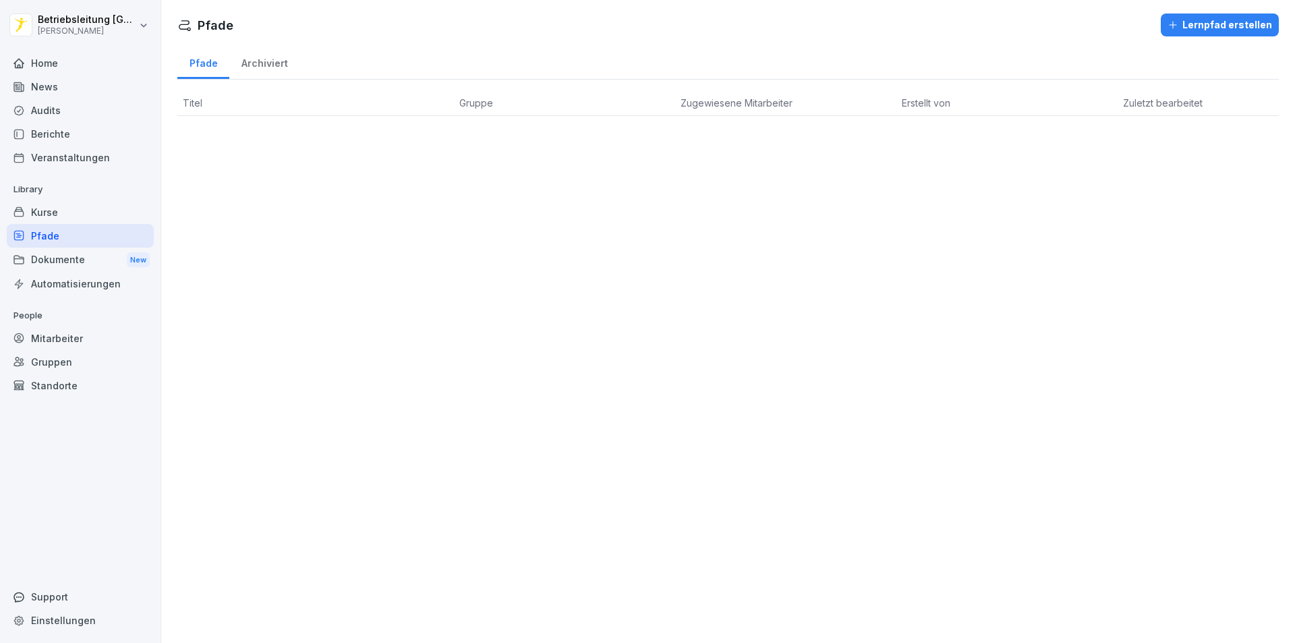
click at [252, 207] on div "Pfade Lernpfad erstellen Pfade Archiviert Titel Gruppe Zugewiesene Mitarbeiter …" at bounding box center [728, 321] width 1134 height 643
click at [865, 264] on div "Pfade Lernpfad erstellen Pfade Archiviert Titel Gruppe Zugewiesene Mitarbeiter …" at bounding box center [728, 321] width 1134 height 643
